Goal: Information Seeking & Learning: Learn about a topic

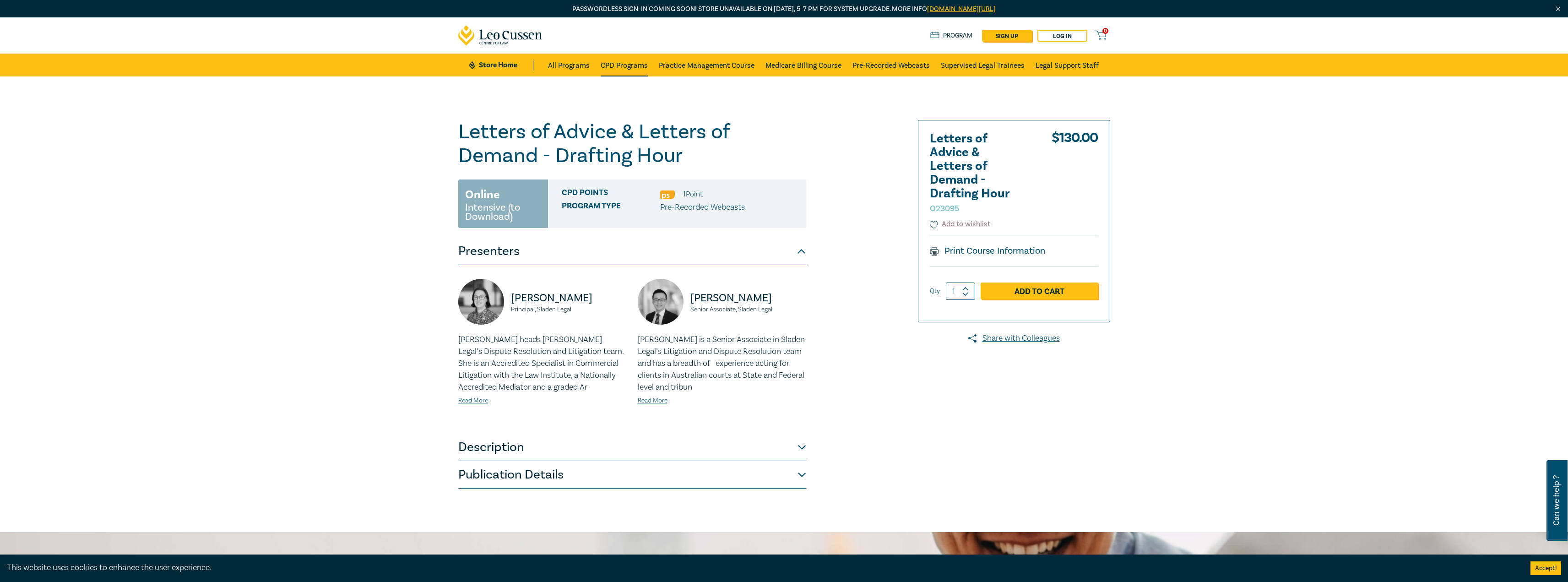
click at [627, 72] on link "CPD Programs" at bounding box center [624, 65] width 47 height 23
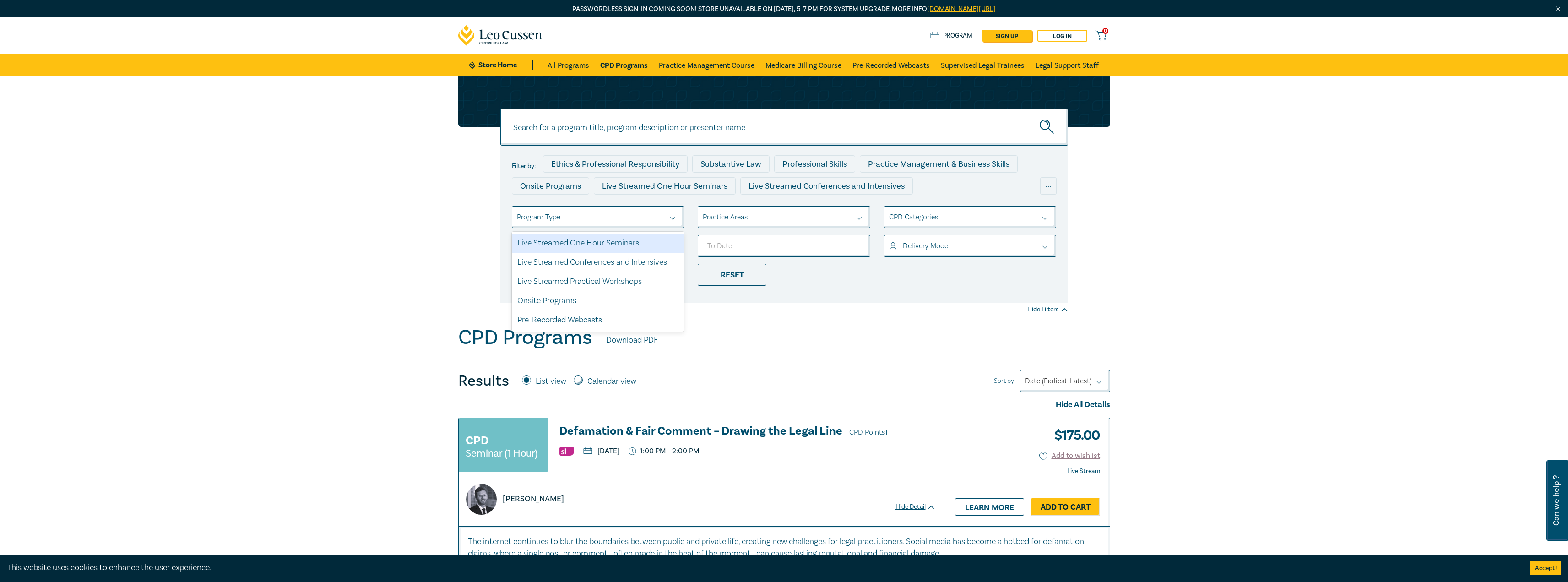
click at [677, 216] on div at bounding box center [676, 217] width 14 height 9
click at [676, 216] on div at bounding box center [676, 217] width 14 height 9
click at [631, 245] on div "Live Streamed One Hour Seminars" at bounding box center [598, 244] width 173 height 19
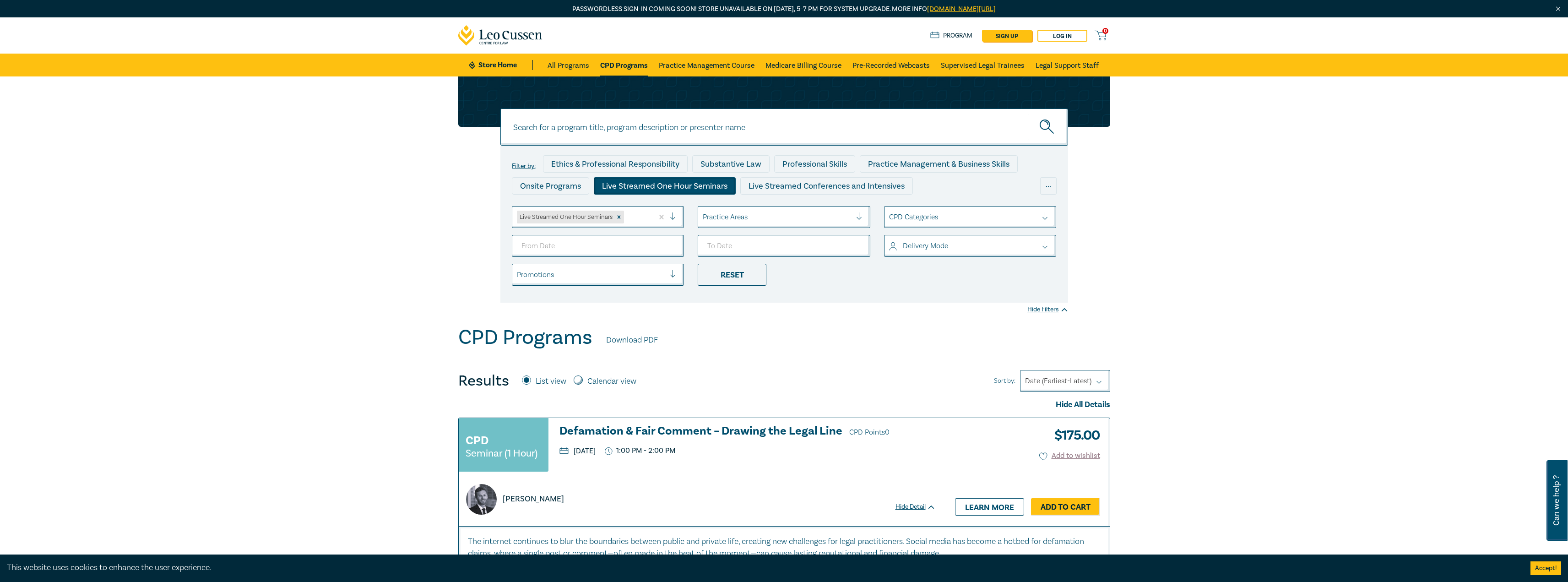
click at [744, 219] on div at bounding box center [777, 217] width 149 height 12
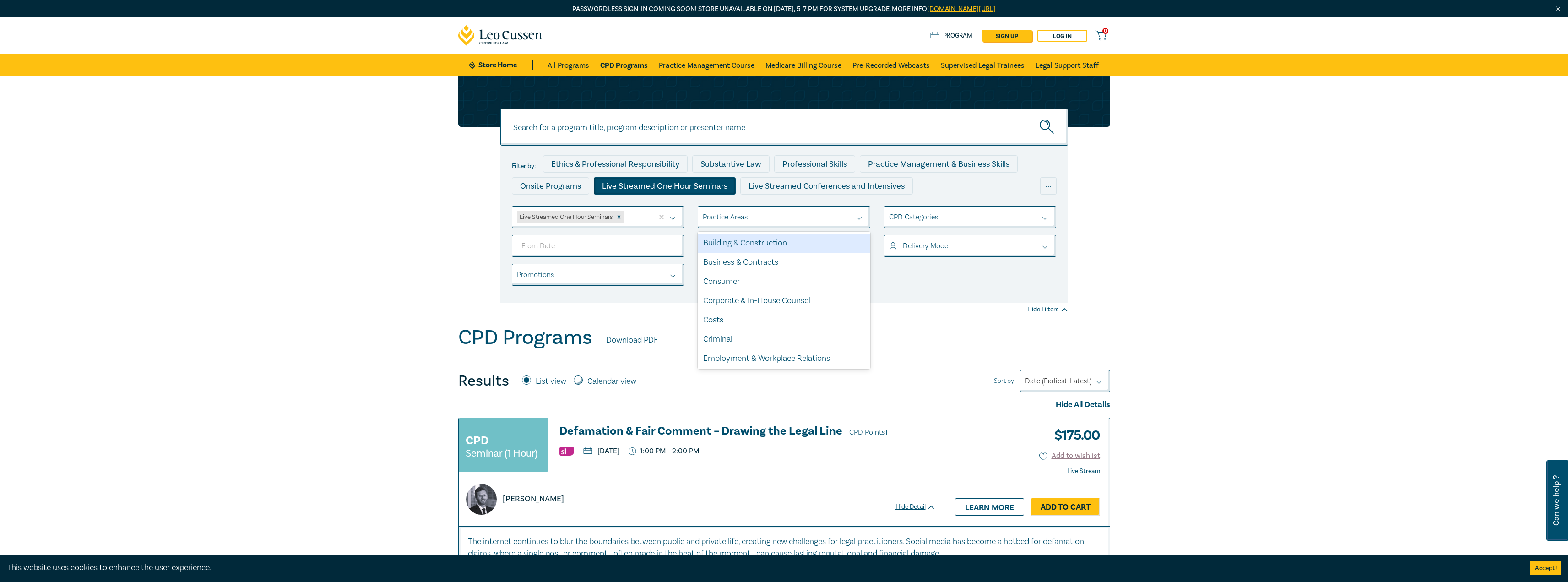
click at [745, 219] on div at bounding box center [777, 217] width 149 height 12
click at [618, 260] on ul "Live Streamed One Hour Seminars select is focused ,type to refine list, press D…" at bounding box center [785, 245] width 559 height 80
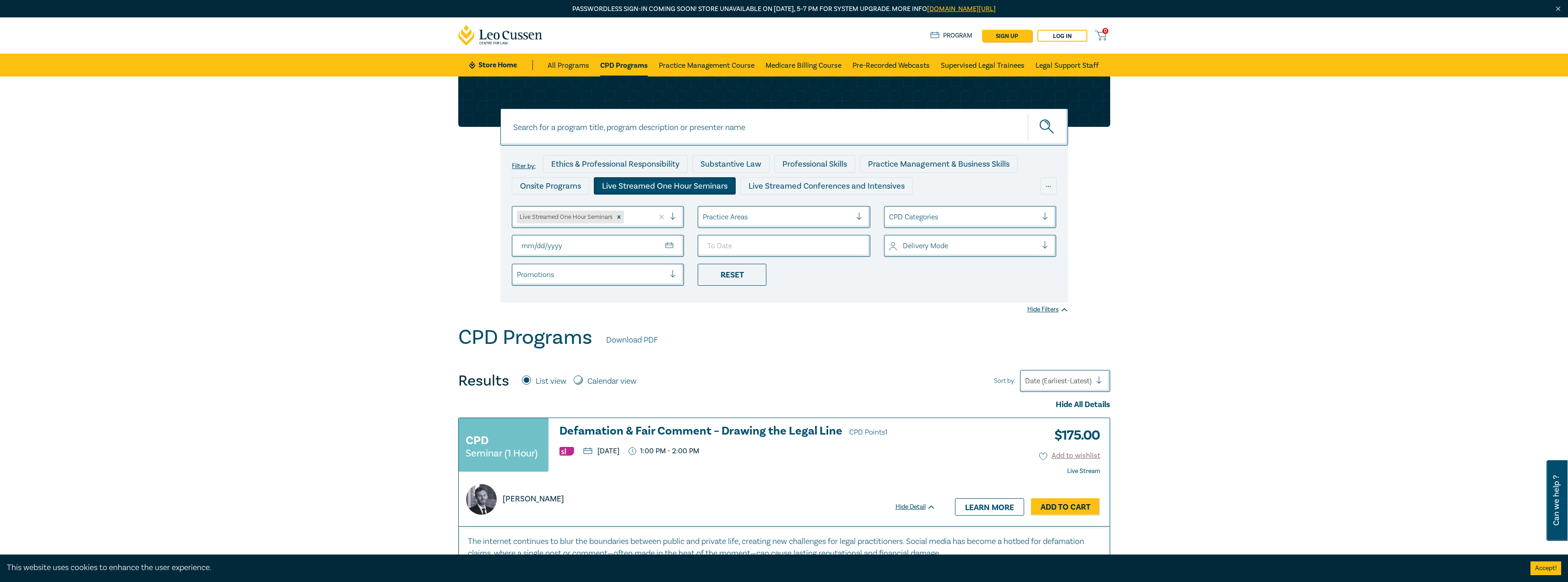
click at [662, 248] on input "From Date" at bounding box center [598, 246] width 173 height 22
click at [668, 245] on input "From Date" at bounding box center [598, 246] width 173 height 22
type input "2025-12-01"
click at [853, 249] on input "To Date" at bounding box center [784, 246] width 173 height 22
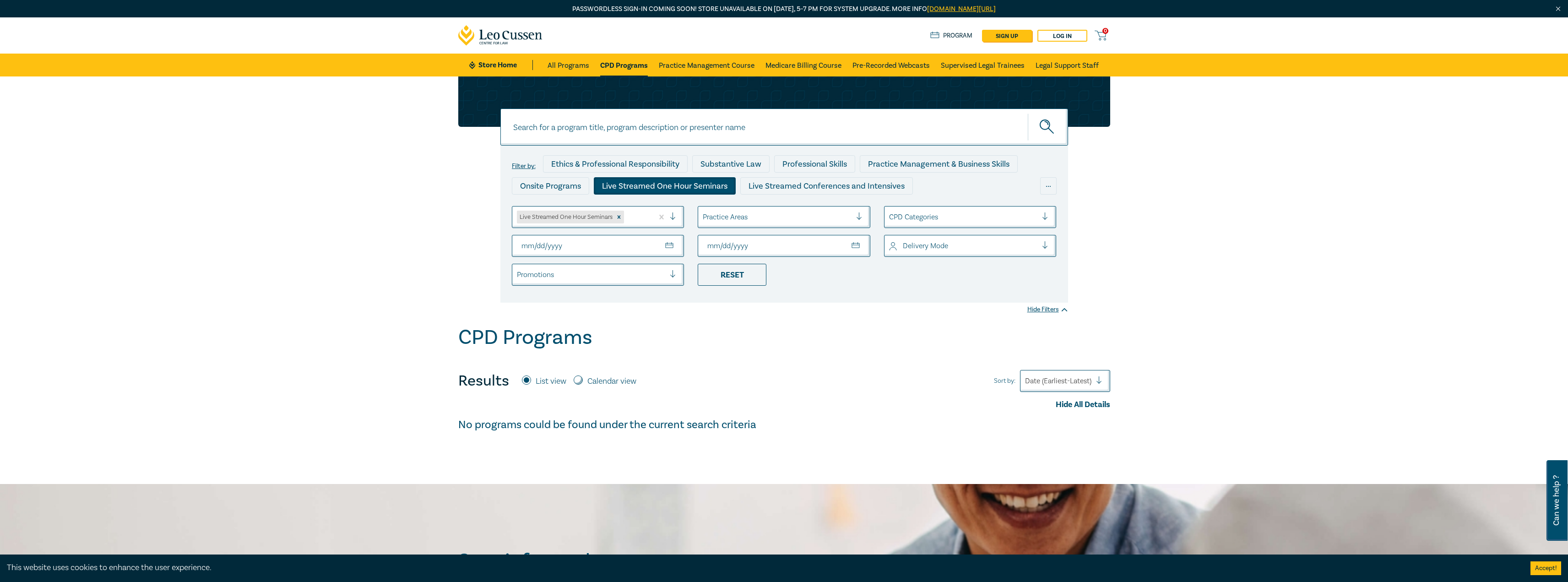
type input "2025-12-06"
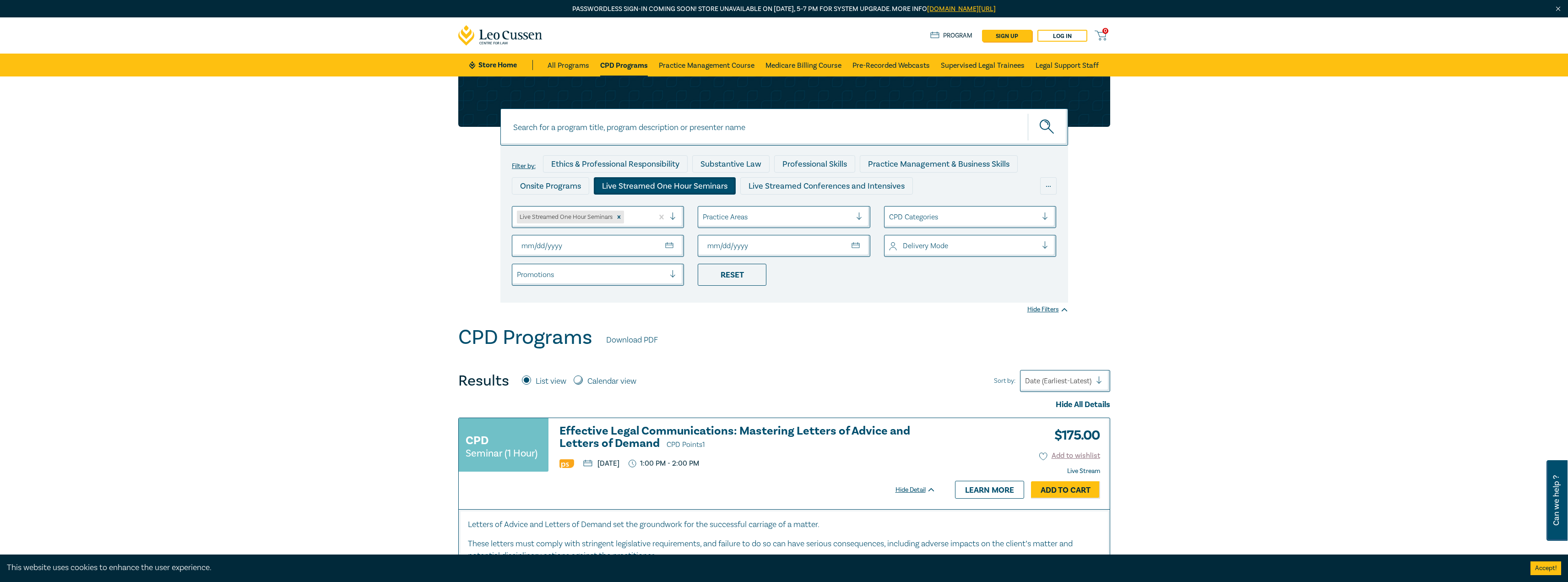
click at [825, 353] on div "CPD Programs Download PDF" at bounding box center [784, 340] width 652 height 29
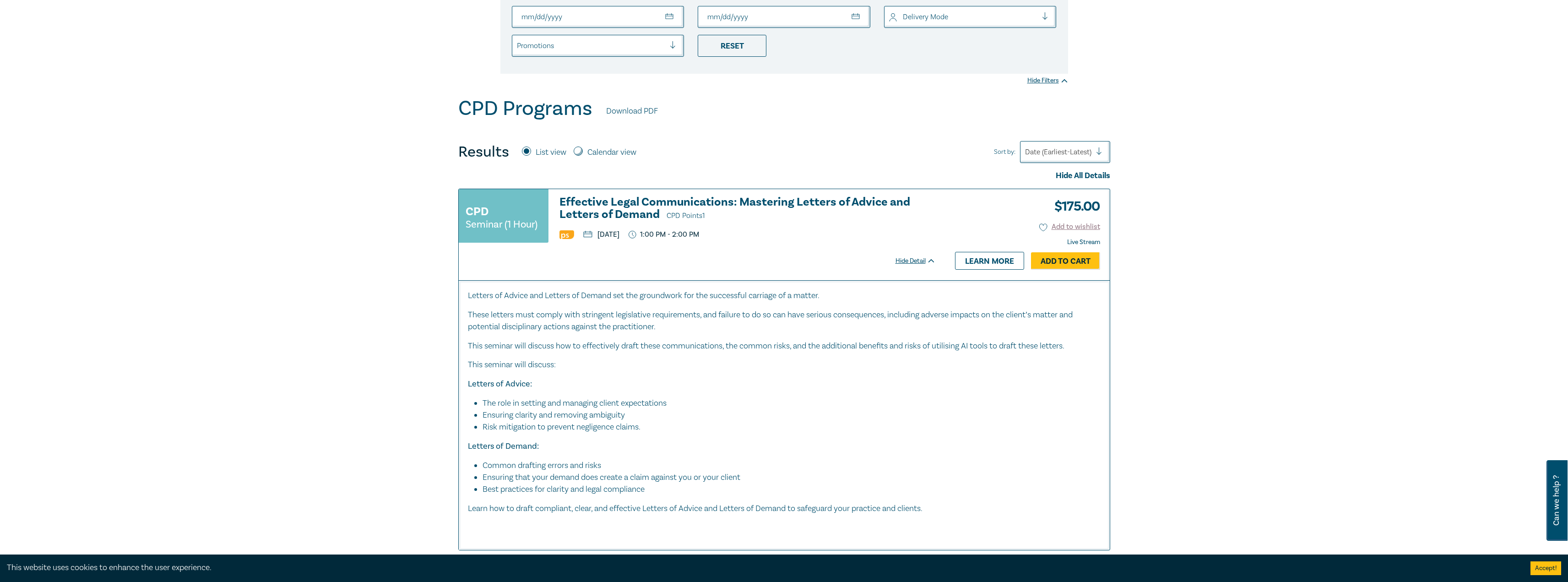
click at [728, 212] on h3 "Effective Legal Communications: Mastering Letters of Advice and Letters of Dema…" at bounding box center [747, 209] width 376 height 26
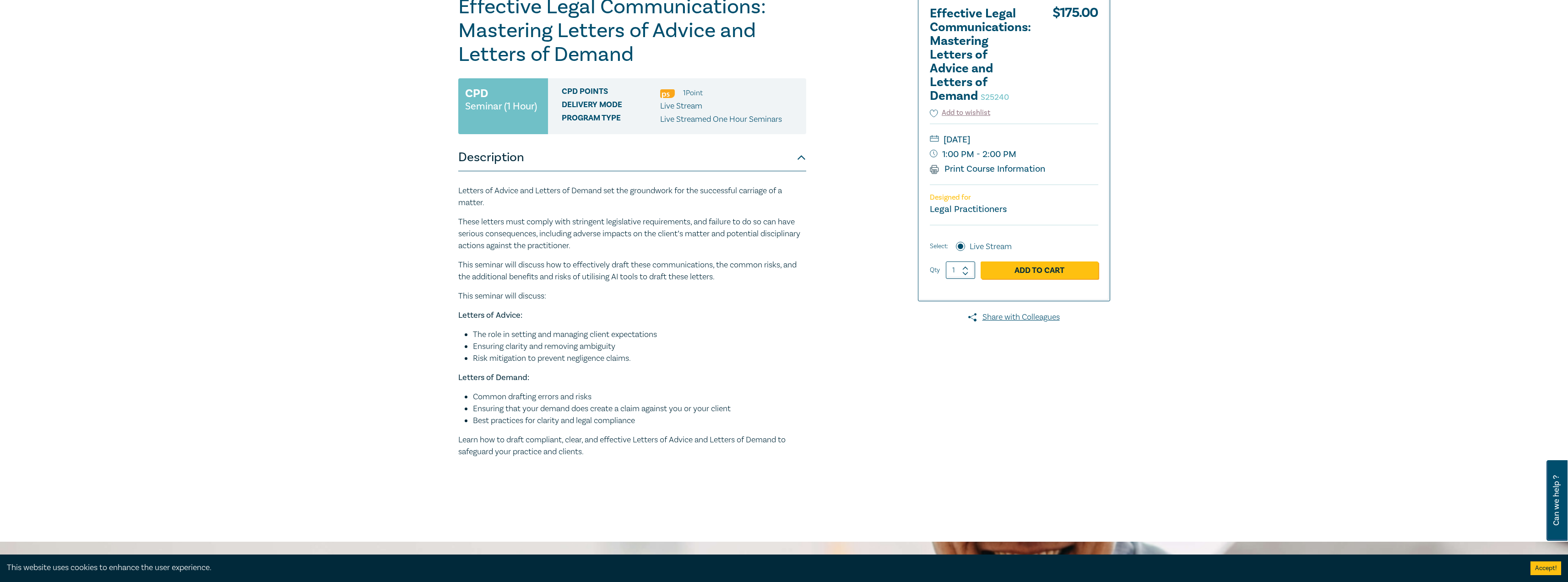
scroll to position [229, 0]
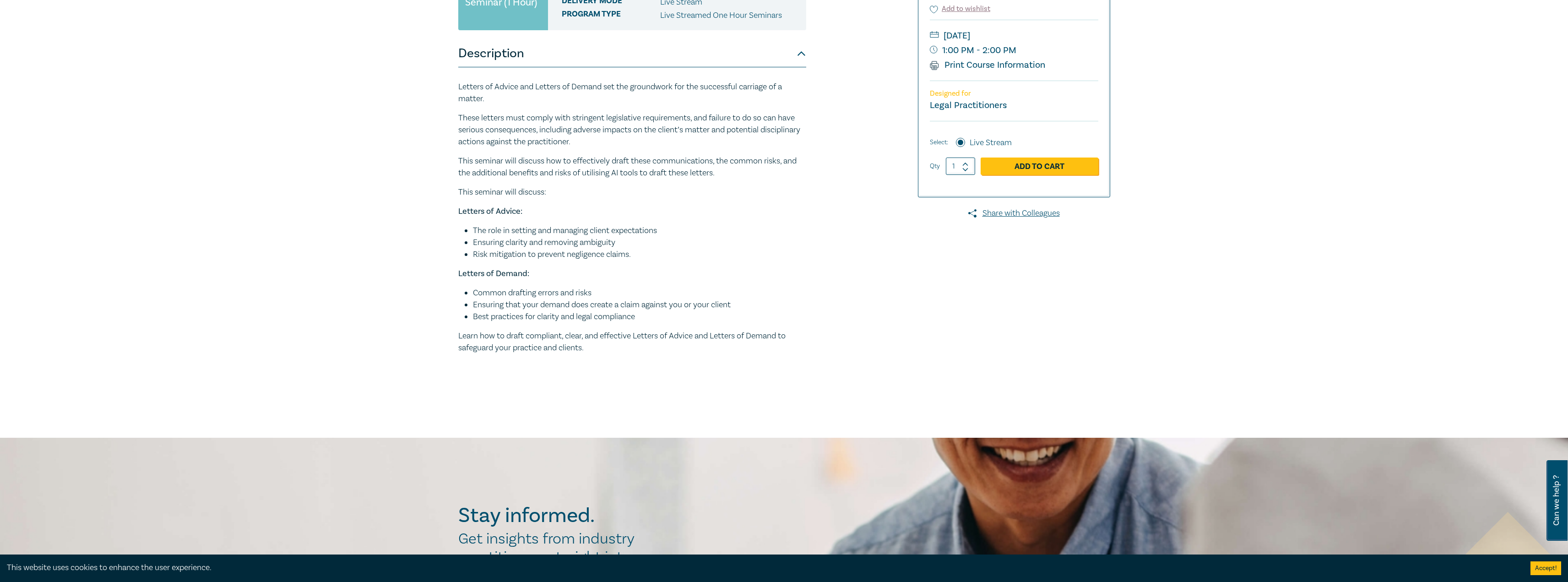
click at [489, 146] on p "These letters must comply with stringent legislative requirements, and failure …" at bounding box center [632, 130] width 348 height 36
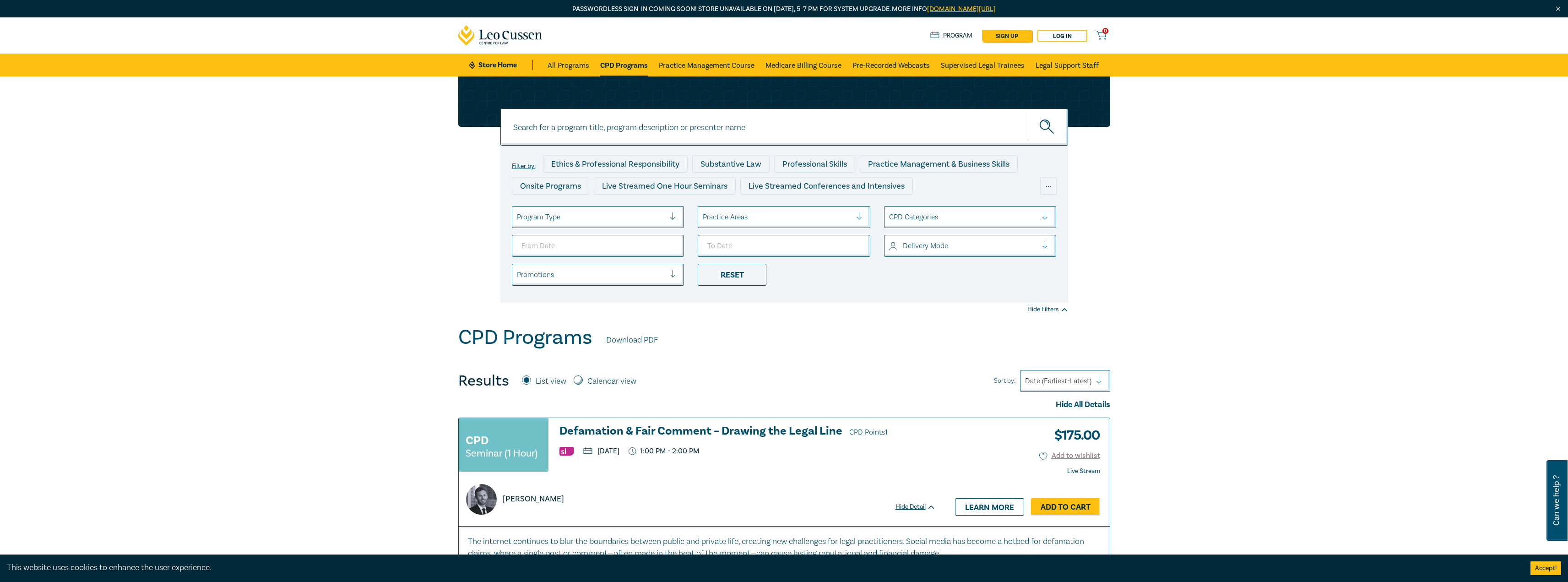
click at [606, 63] on link "CPD Programs" at bounding box center [624, 65] width 47 height 23
click at [643, 128] on input at bounding box center [784, 127] width 568 height 37
click at [1240, 256] on div "Filter by: Ethics & Professional Responsibility Substantive Law Professional Sk…" at bounding box center [784, 201] width 1568 height 249
click at [587, 213] on div at bounding box center [591, 217] width 149 height 12
click at [621, 261] on div "Live Streamed Conferences and Intensives" at bounding box center [598, 262] width 173 height 19
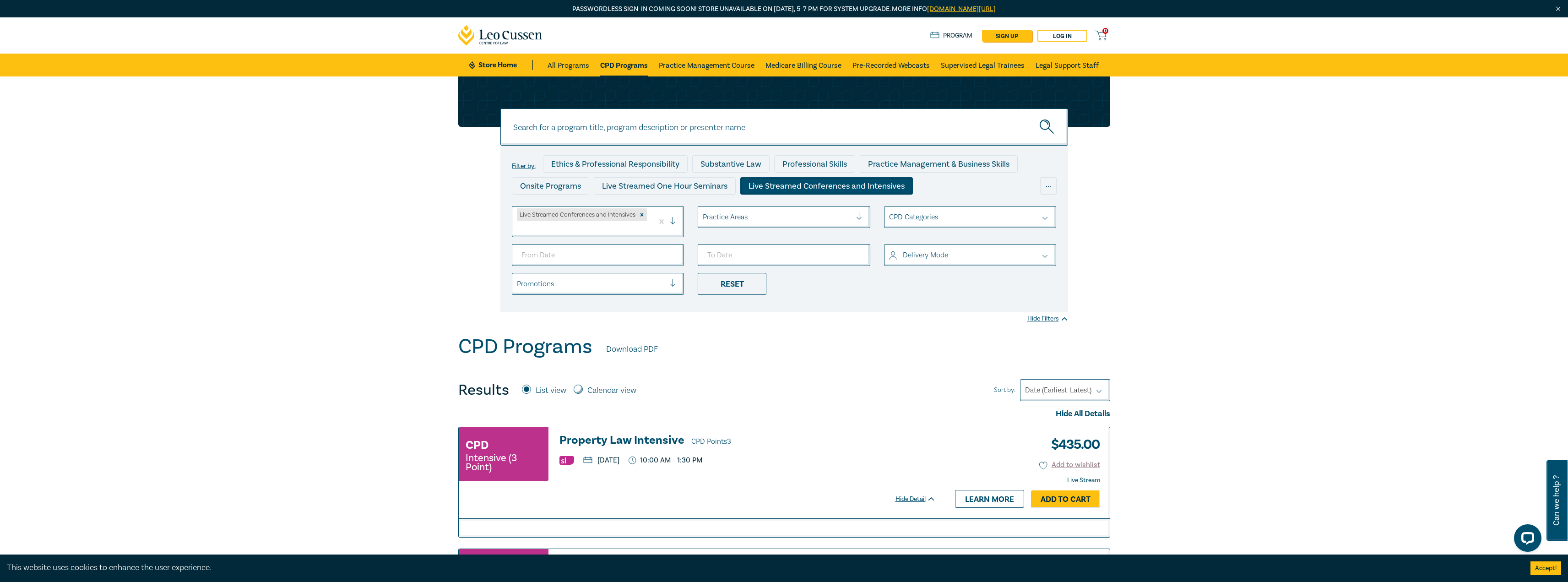
click at [726, 226] on div "Practice Areas" at bounding box center [784, 217] width 173 height 22
click at [781, 303] on div "Corporate & In-House Counsel" at bounding box center [784, 301] width 173 height 19
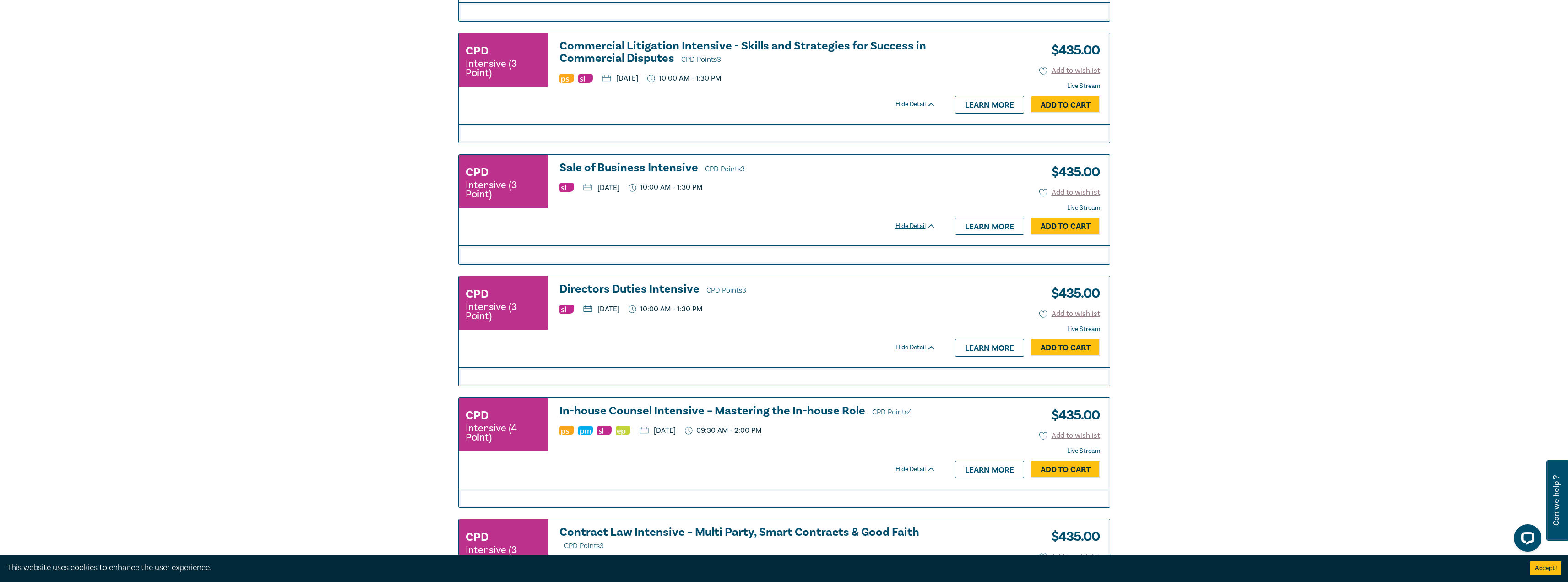
scroll to position [732, 0]
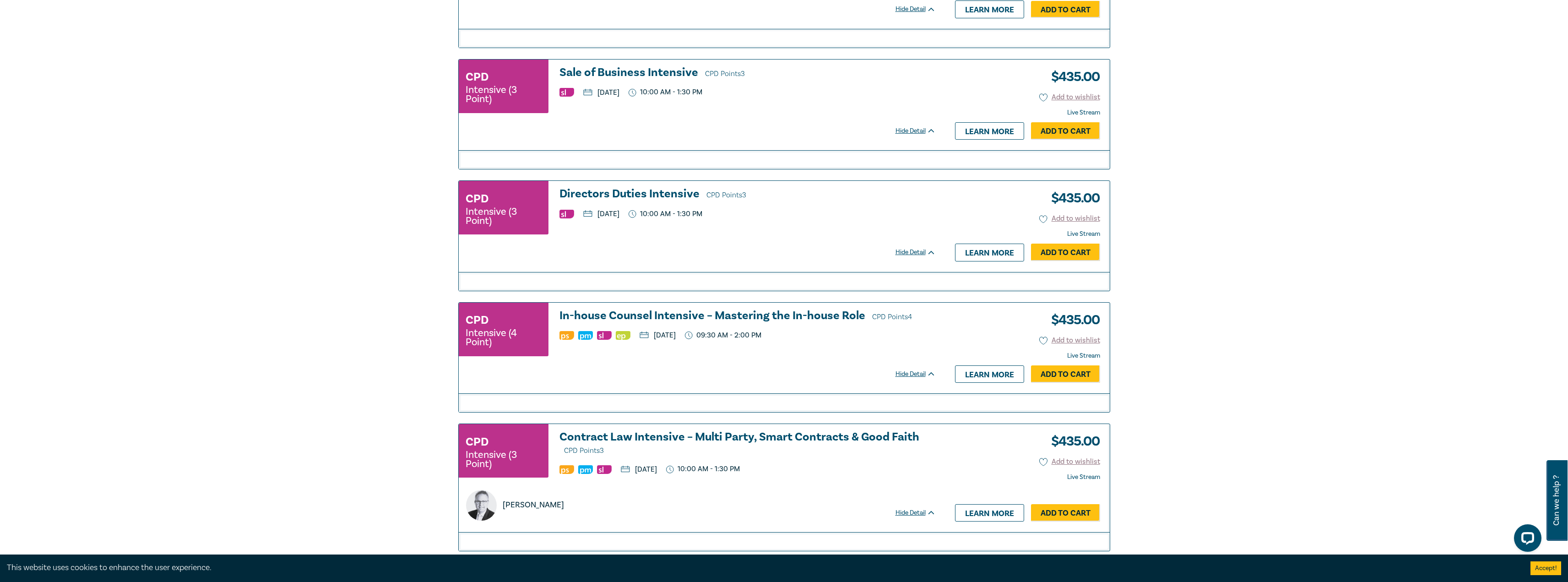
click at [671, 318] on h3 "In-house Counsel Intensive – Mastering the In-house Role CPD Points 4" at bounding box center [747, 316] width 376 height 14
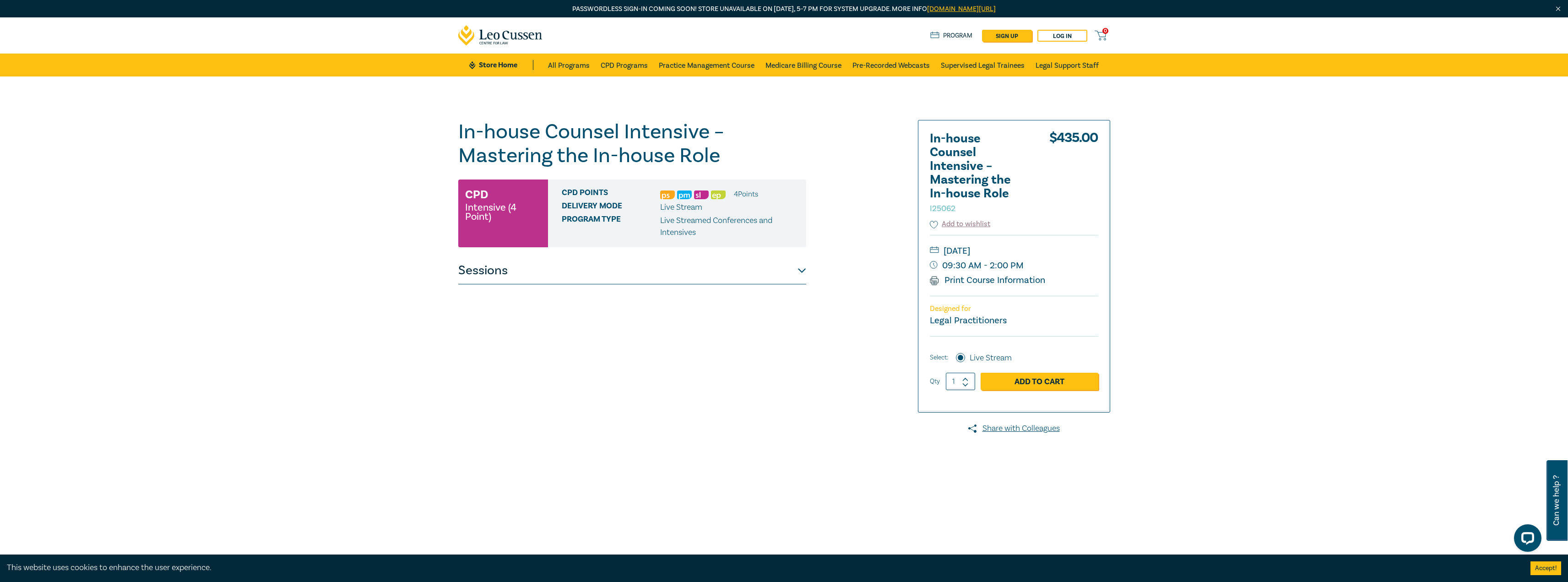
click at [500, 278] on button "Sessions" at bounding box center [632, 270] width 348 height 27
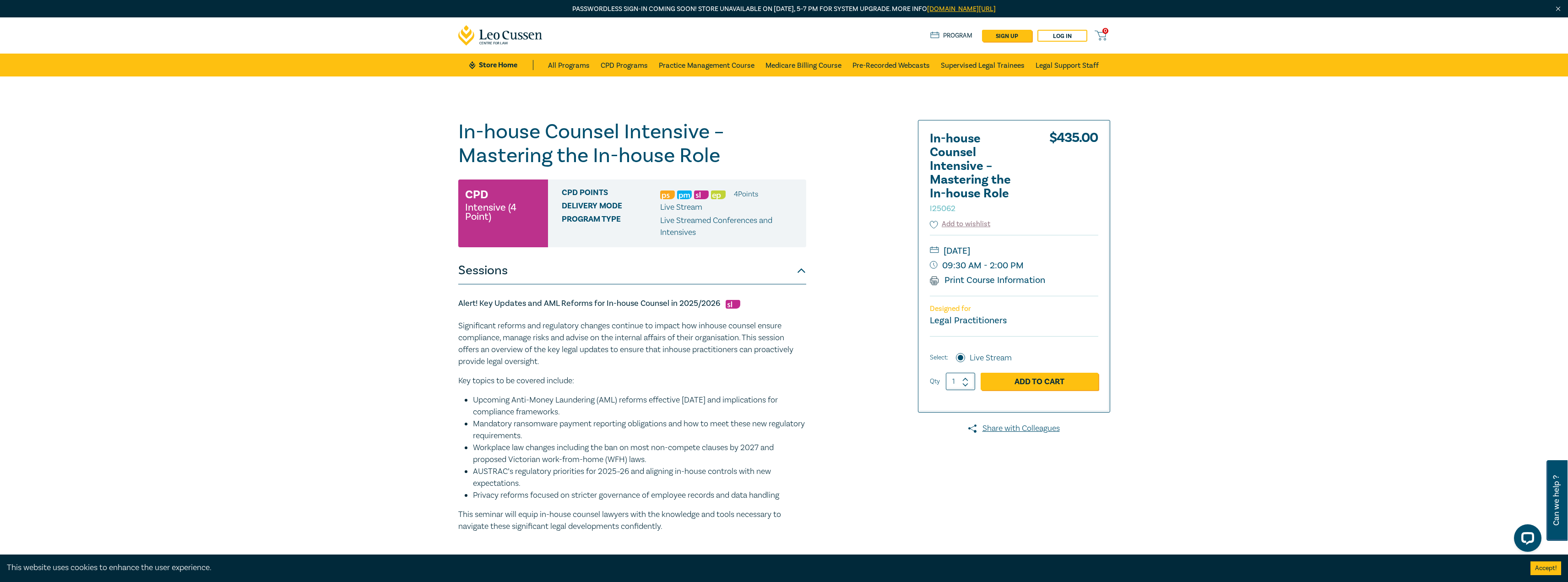
drag, startPoint x: 828, startPoint y: 370, endPoint x: 817, endPoint y: 373, distance: 11.4
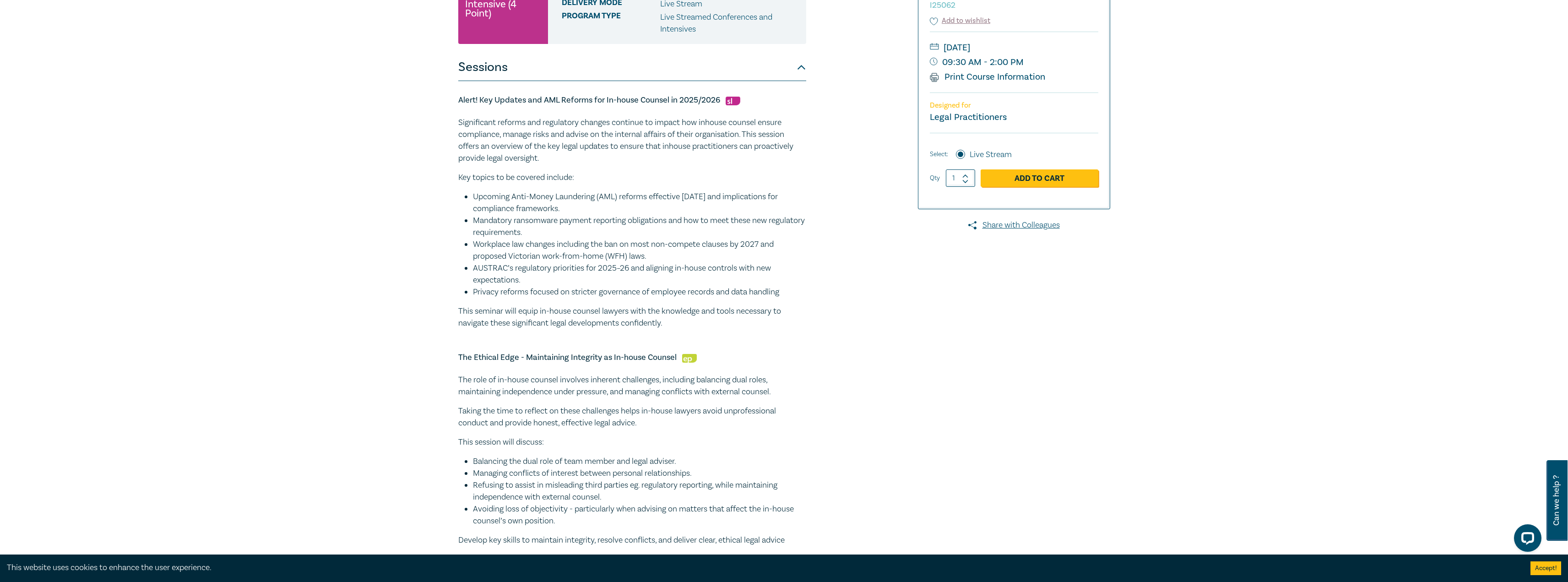
scroll to position [183, 0]
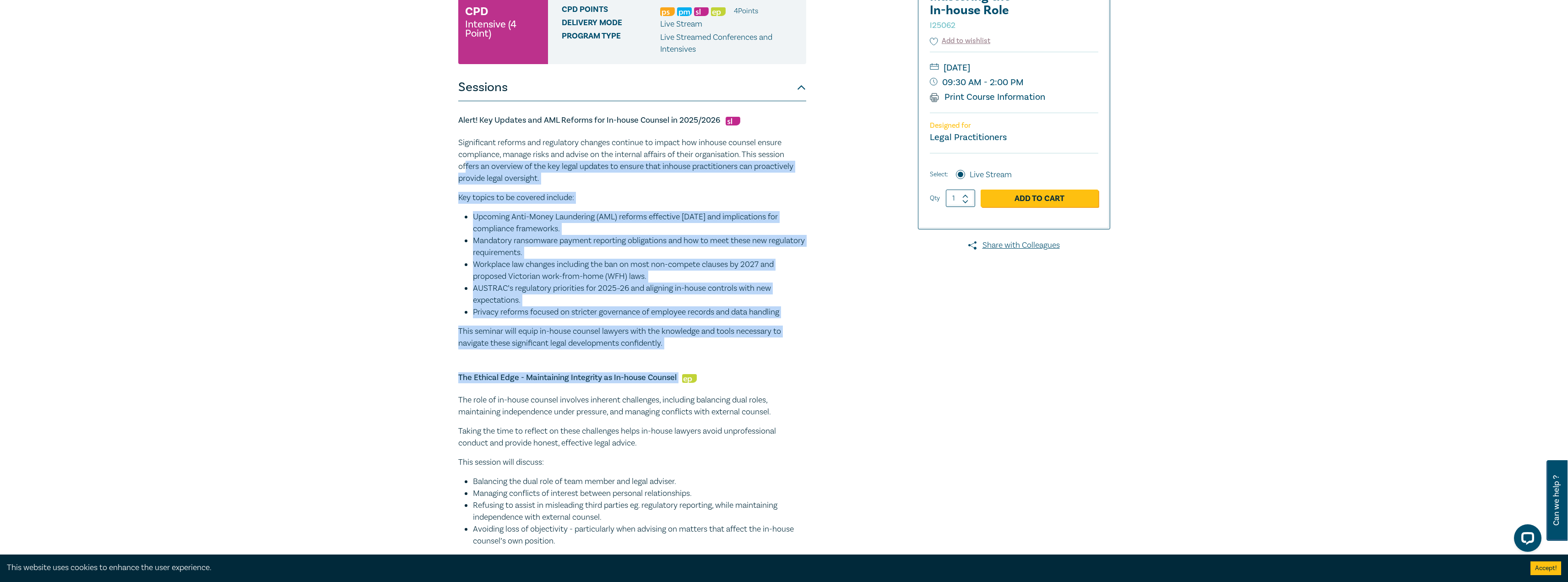
drag, startPoint x: 693, startPoint y: 348, endPoint x: 466, endPoint y: 166, distance: 291.0
click at [669, 337] on p "This seminar will equip in-house counsel lawyers with the knowledge and tools n…" at bounding box center [632, 337] width 348 height 24
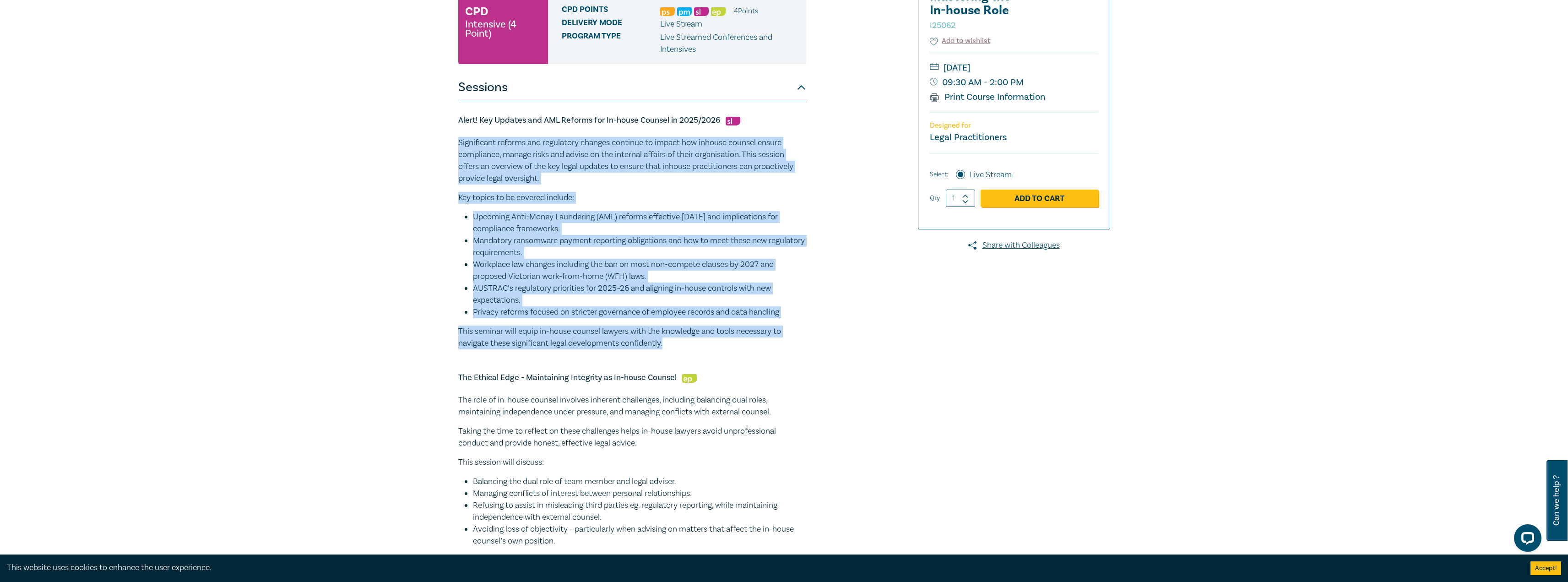
drag, startPoint x: 681, startPoint y: 345, endPoint x: 456, endPoint y: 138, distance: 305.7
click at [456, 138] on div "In-house Counsel Intensive – Mastering the In-house Role I25062 CPD Intensive (…" at bounding box center [674, 517] width 442 height 1161
copy div "Significant reforms and regulatory changes continue to impact how inhouse couns…"
drag, startPoint x: 693, startPoint y: 338, endPoint x: 698, endPoint y: 337, distance: 5.1
click at [695, 338] on p "This seminar will equip in-house counsel lawyers with the knowledge and tools n…" at bounding box center [632, 337] width 348 height 24
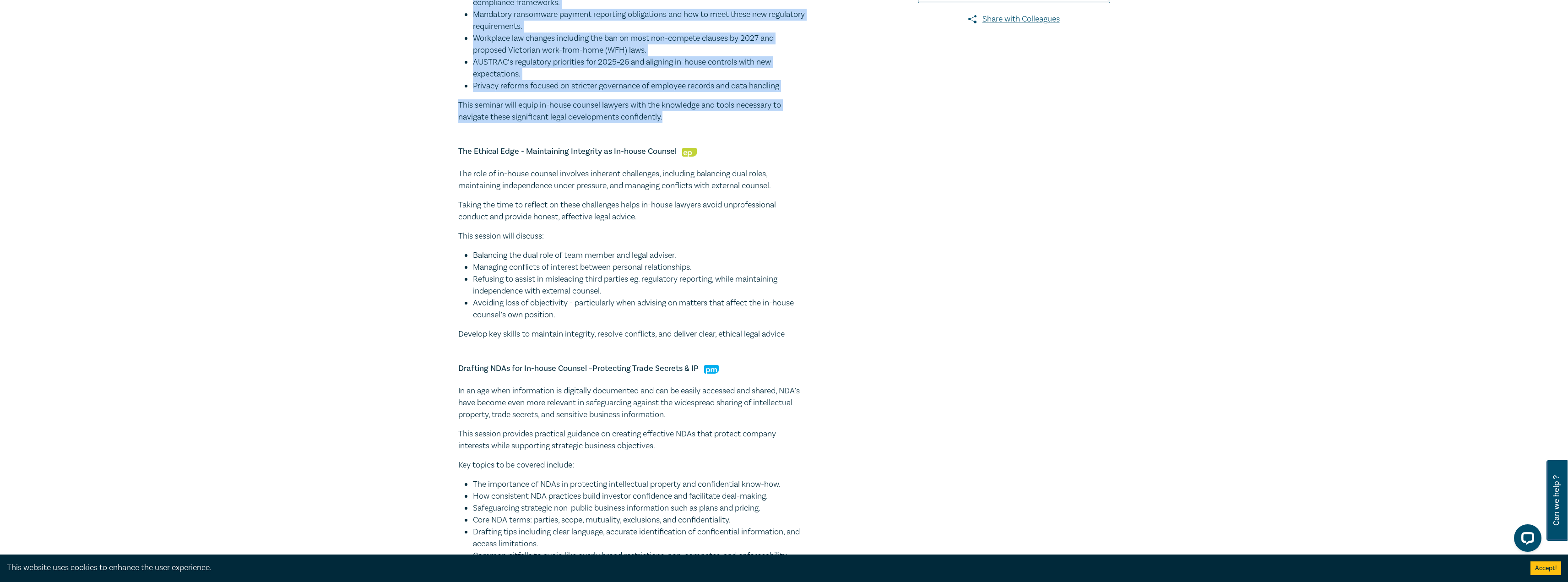
scroll to position [275, 0]
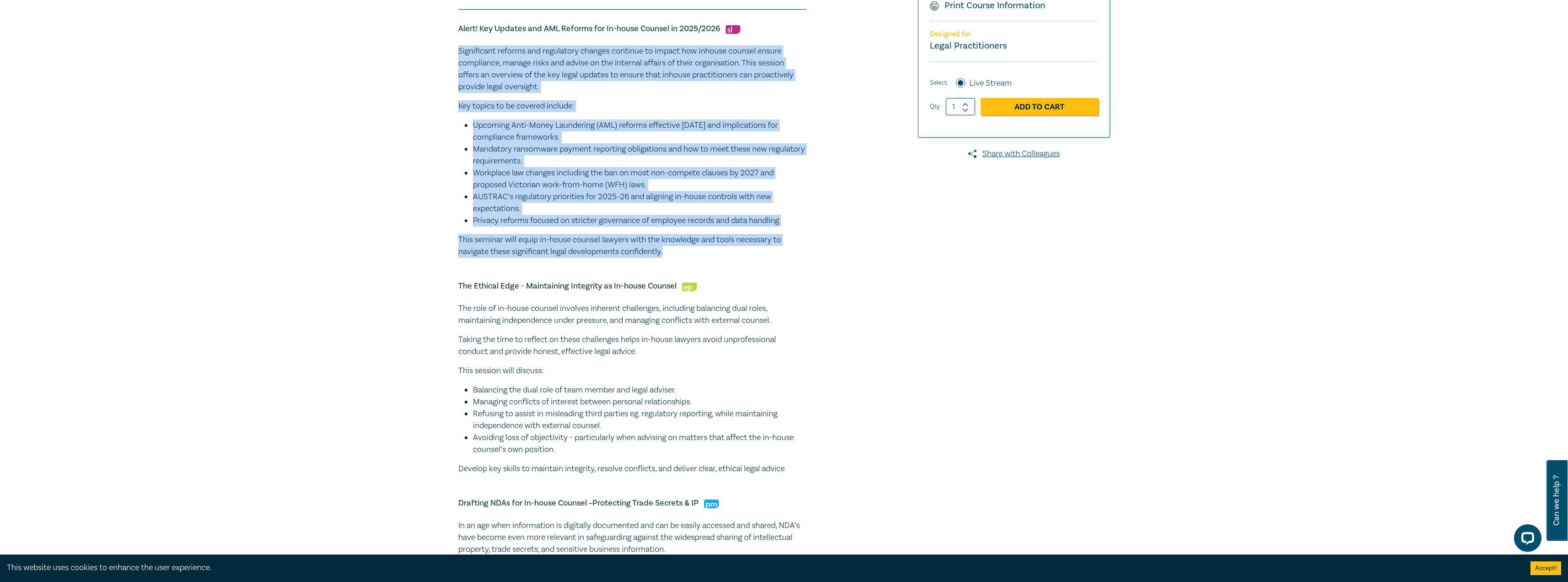
click at [848, 262] on div "In-house Counsel Intensive – Mastering the In-house Role I25062 CPD Intensive (…" at bounding box center [674, 426] width 442 height 1161
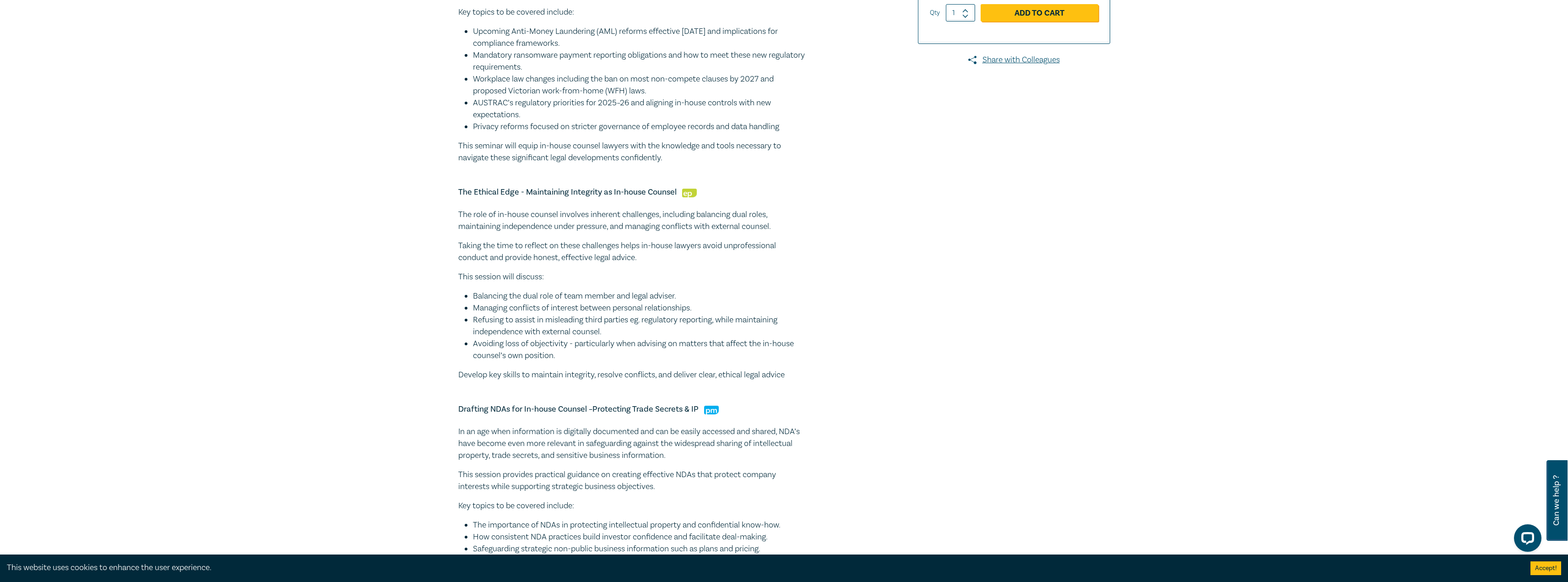
scroll to position [366, 0]
